Goal: Unclear

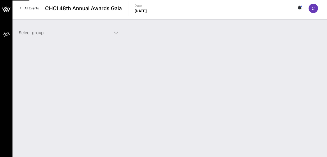
type input "The [PERSON_NAME] Company (The [PERSON_NAME] Company) [[PERSON_NAME], [PERSON_N…"
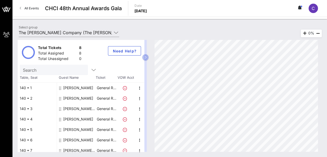
scroll to position [14, 0]
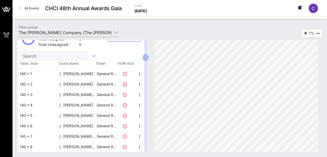
click at [23, 73] on div "140 • 1" at bounding box center [37, 73] width 39 height 10
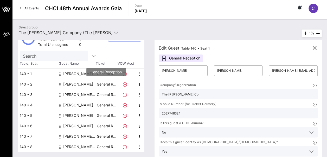
scroll to position [0, 0]
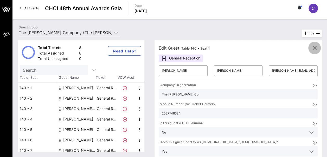
click at [313, 49] on icon "button" at bounding box center [315, 48] width 6 height 6
